Goal: Task Accomplishment & Management: Complete application form

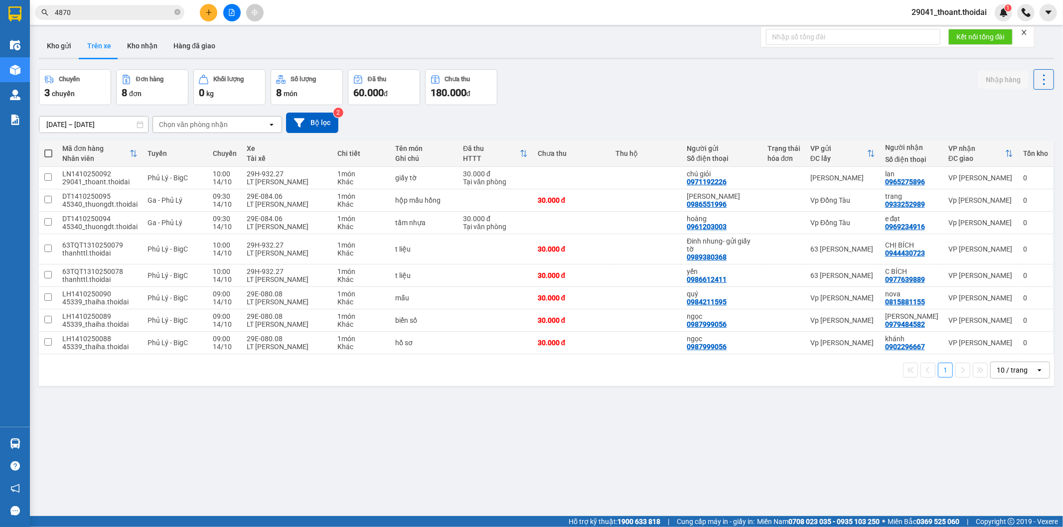
click at [209, 15] on icon "plus" at bounding box center [208, 12] width 7 height 7
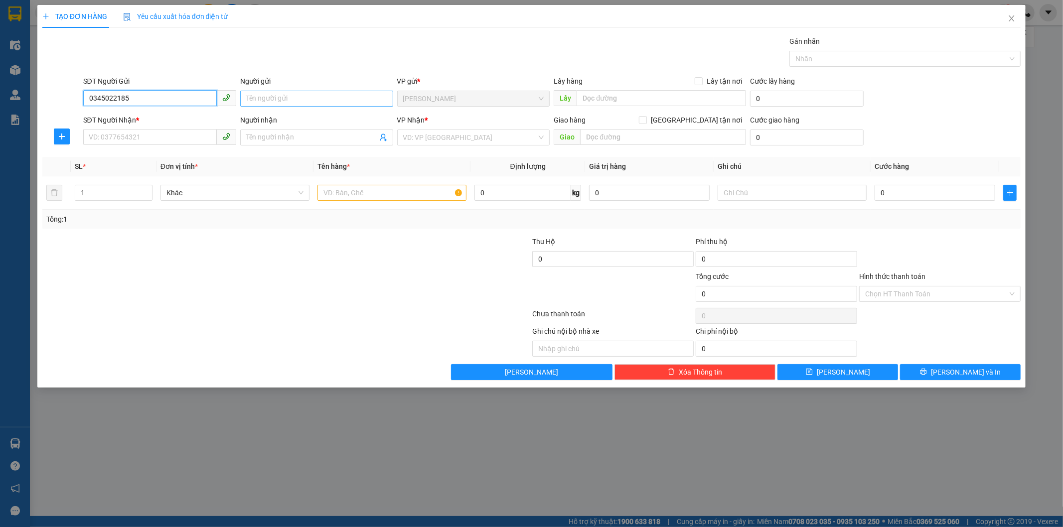
type input "0345022185"
click at [296, 102] on input "Người gửi" at bounding box center [316, 99] width 153 height 16
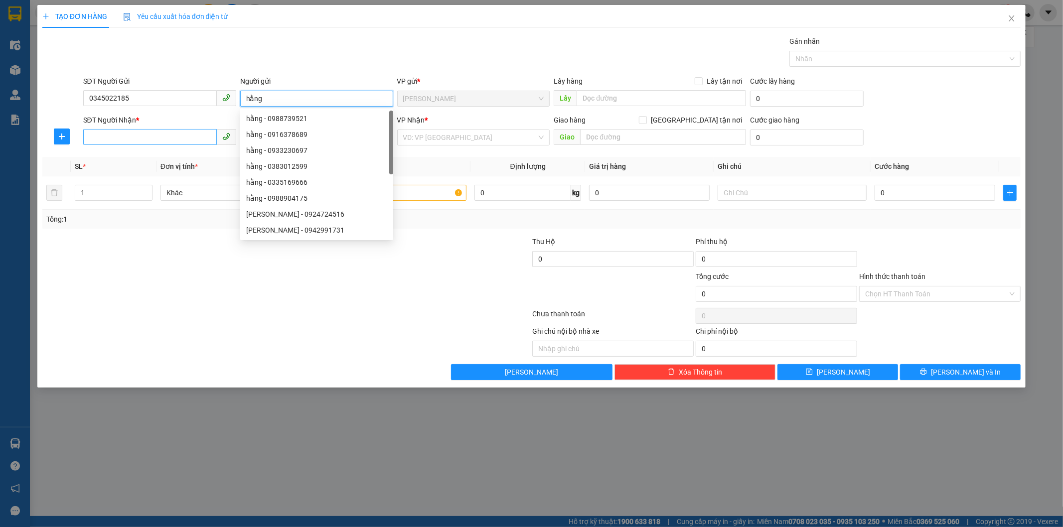
type input "hằng"
click at [135, 137] on input "SĐT Người Nhận *" at bounding box center [150, 137] width 134 height 16
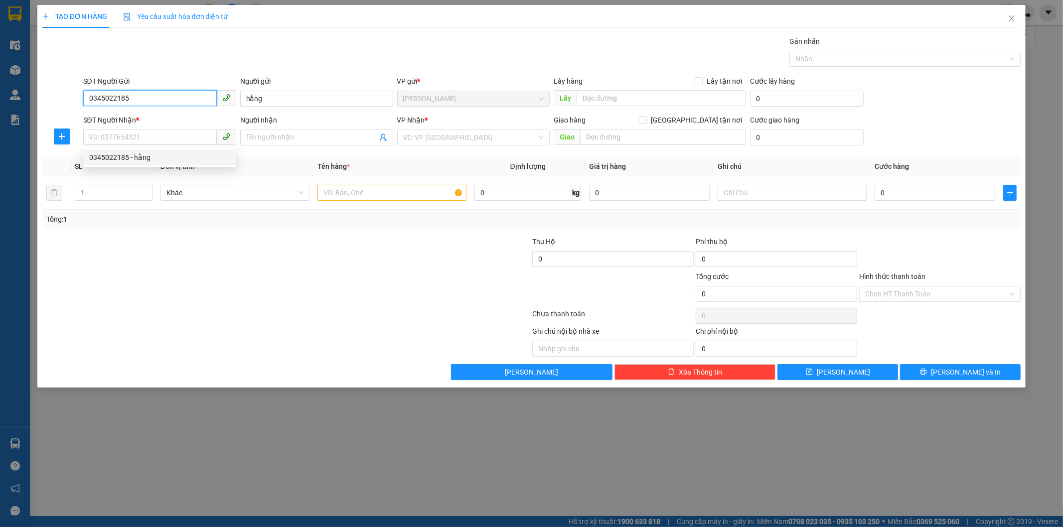
click at [149, 96] on input "0345022185" at bounding box center [150, 98] width 134 height 16
click at [133, 140] on input "SĐT Người Nhận *" at bounding box center [150, 137] width 134 height 16
type input "0979515015"
click at [329, 141] on input "Người nhận" at bounding box center [311, 137] width 131 height 11
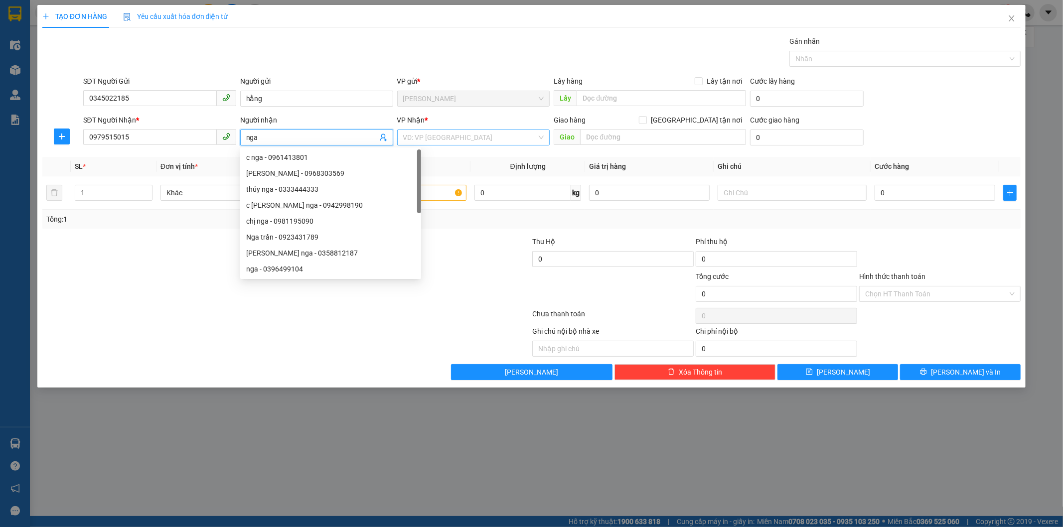
type input "nga"
click at [516, 139] on input "search" at bounding box center [470, 137] width 134 height 15
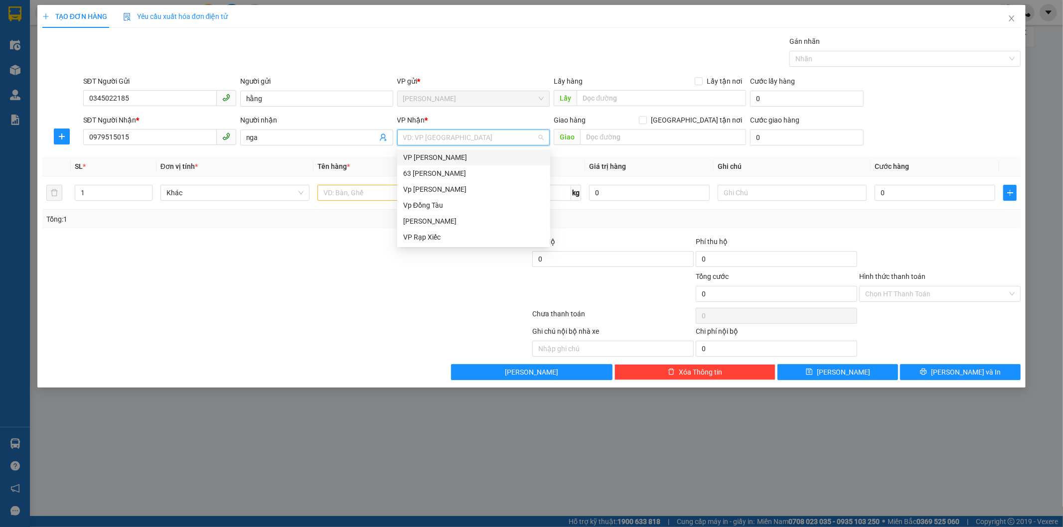
click at [462, 150] on div "VP [PERSON_NAME]" at bounding box center [473, 157] width 153 height 16
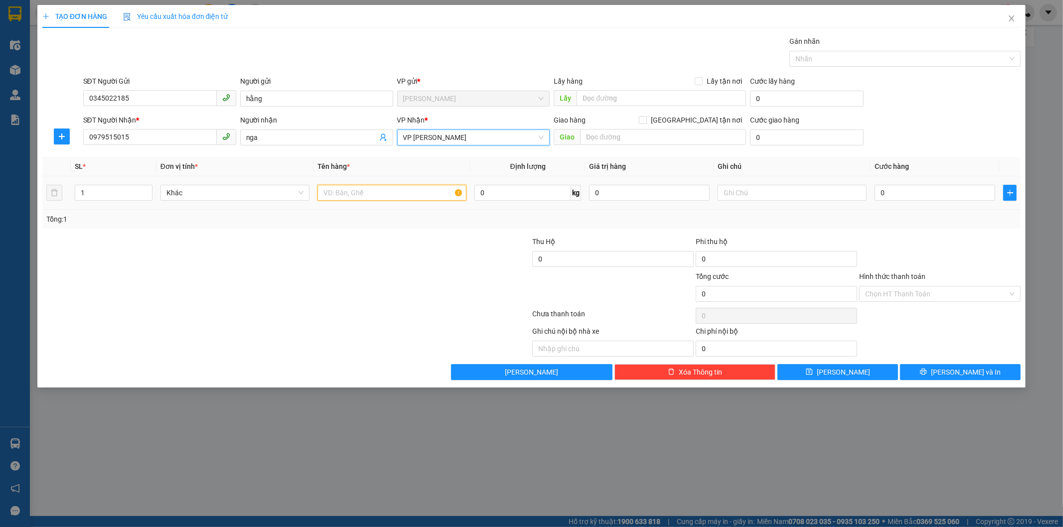
click at [377, 190] on input "text" at bounding box center [391, 193] width 149 height 16
type input "d"
type input "đ"
type input "truyện"
click at [953, 190] on input "0" at bounding box center [934, 193] width 121 height 16
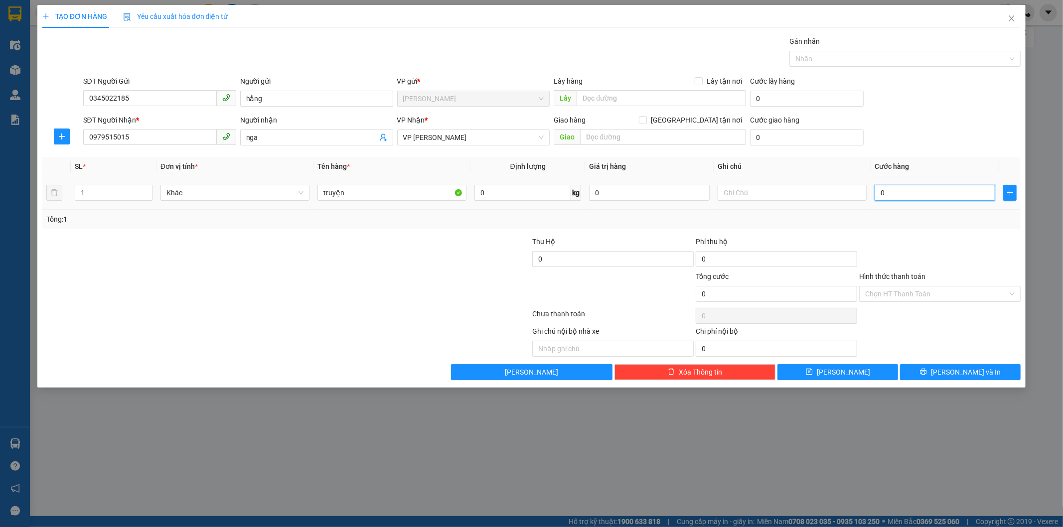
type input "3"
type input "30"
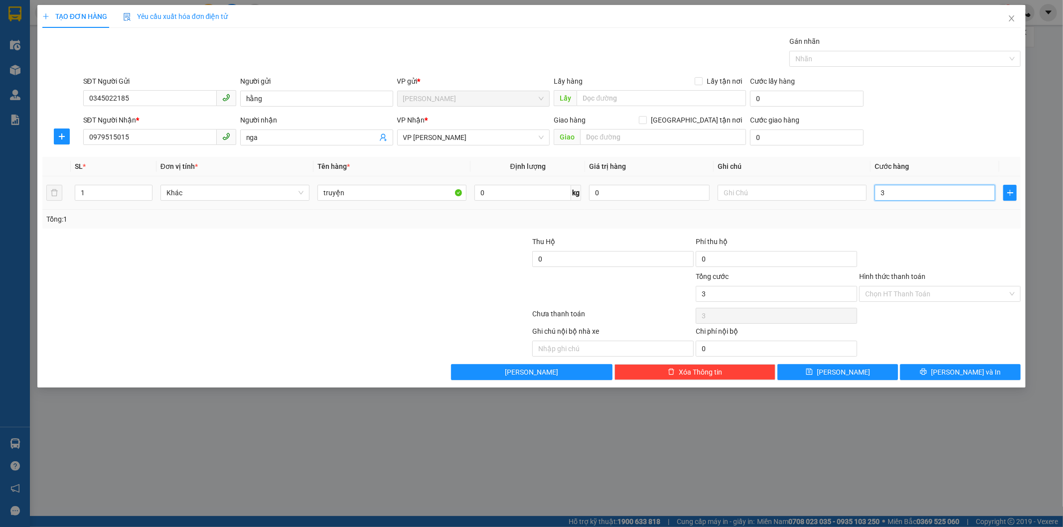
type input "30"
type input "300"
type input "3.000"
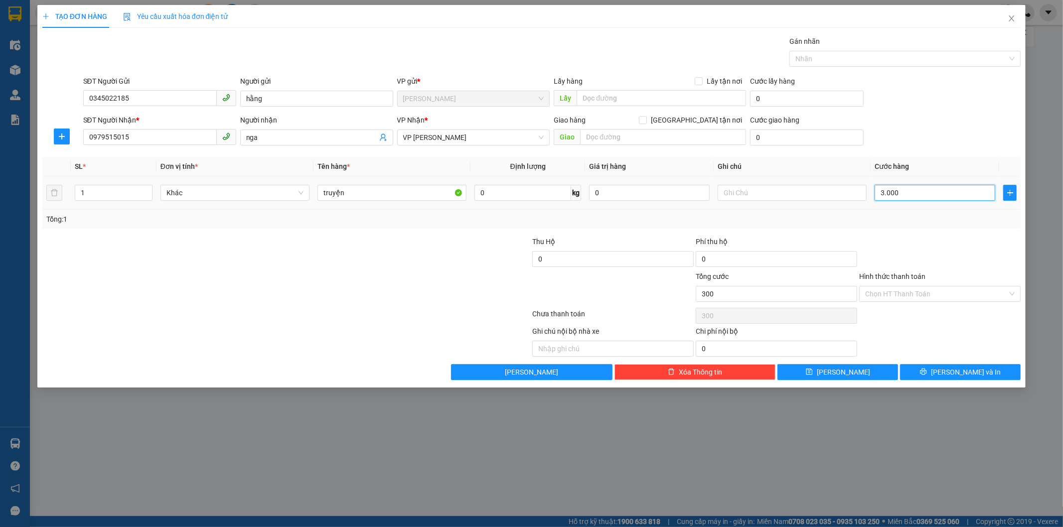
type input "3.000"
type input "30.000"
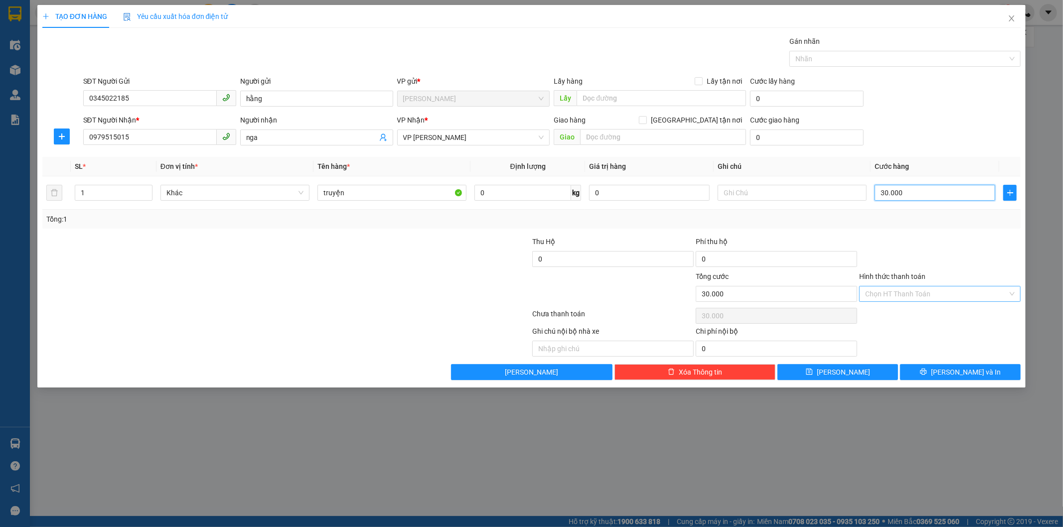
type input "30.000"
click at [984, 296] on input "Hình thức thanh toán" at bounding box center [936, 294] width 143 height 15
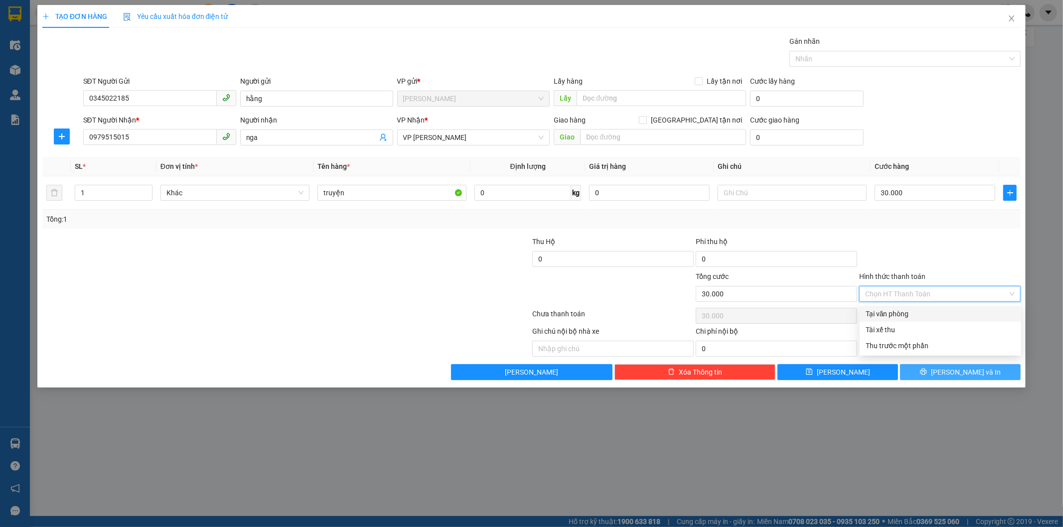
drag, startPoint x: 951, startPoint y: 316, endPoint x: 975, endPoint y: 375, distance: 63.5
click at [951, 316] on div "Tại văn phòng" at bounding box center [940, 313] width 149 height 11
type input "0"
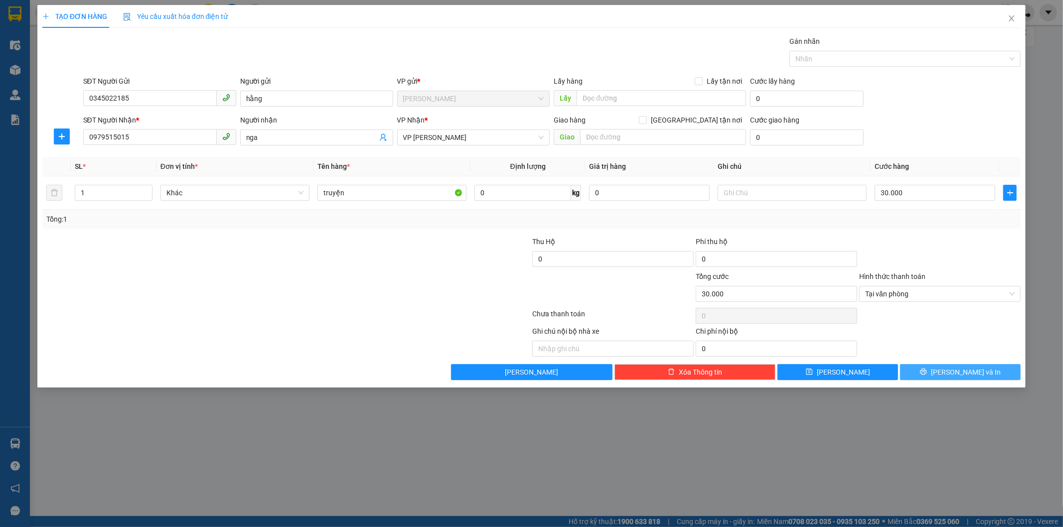
click at [967, 374] on span "[PERSON_NAME] và In" at bounding box center [966, 372] width 70 height 11
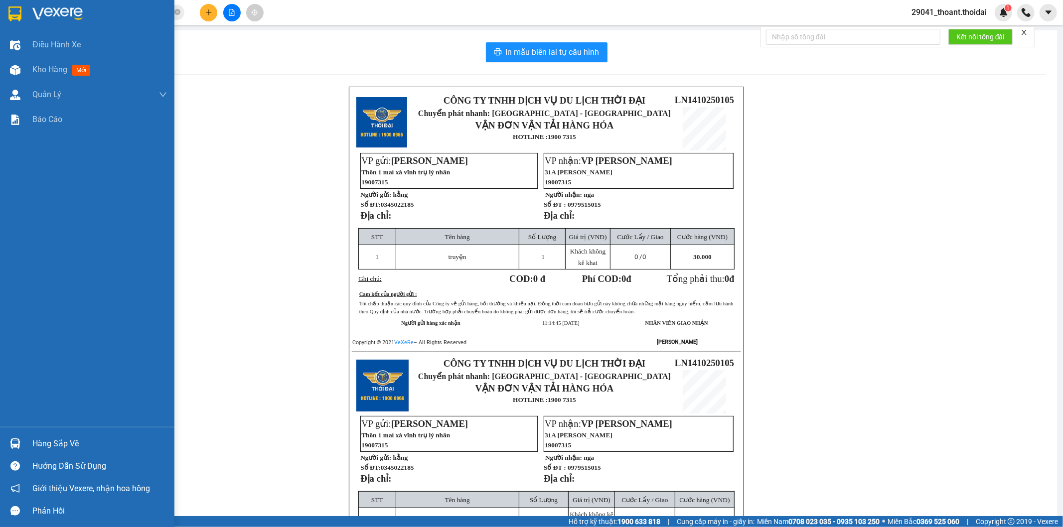
click at [22, 15] on div at bounding box center [14, 13] width 17 height 17
